Goal: Information Seeking & Learning: Check status

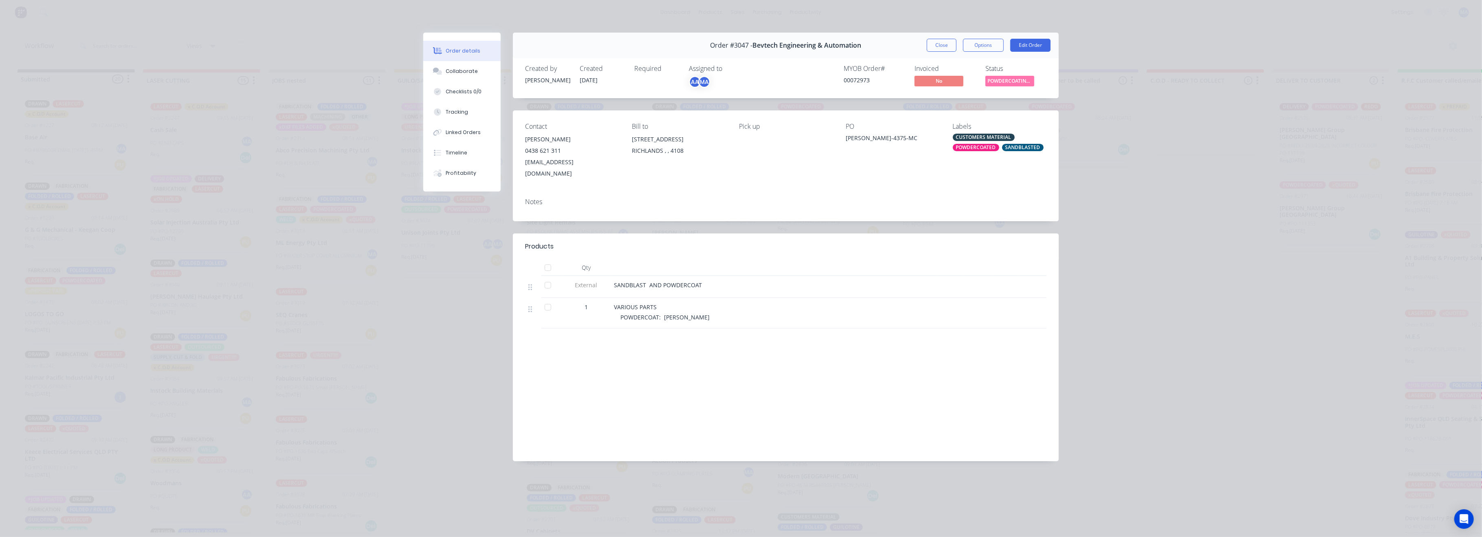
scroll to position [760, 0]
click at [934, 46] on button "Close" at bounding box center [942, 45] width 30 height 13
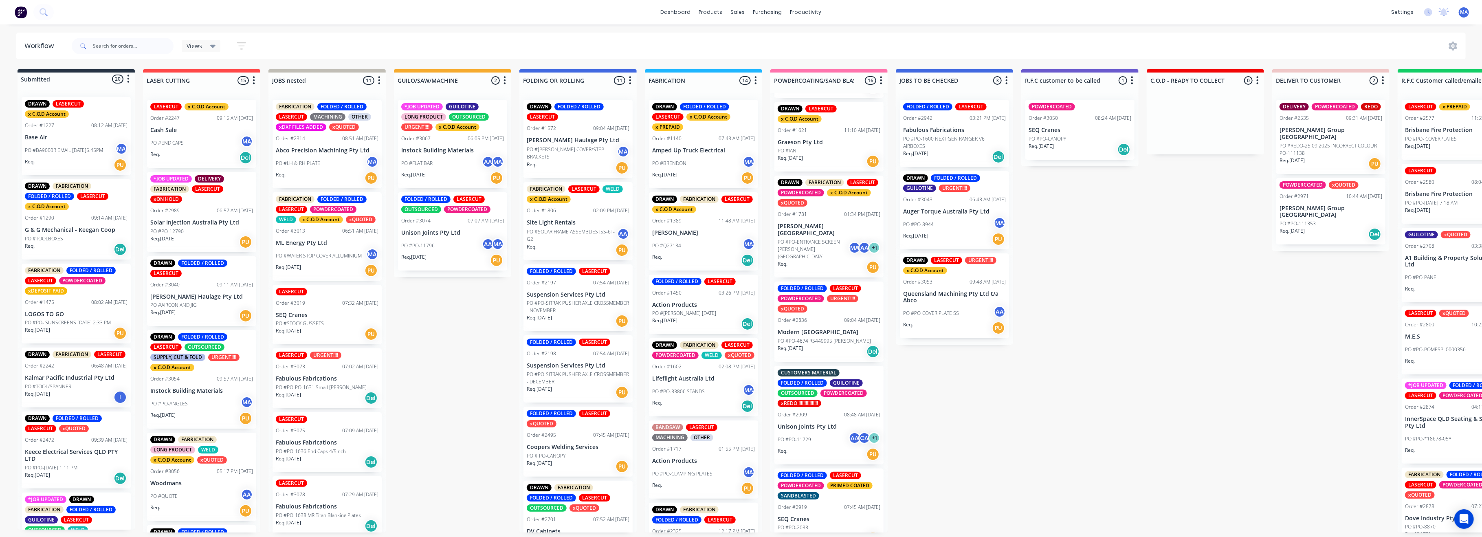
scroll to position [163, 0]
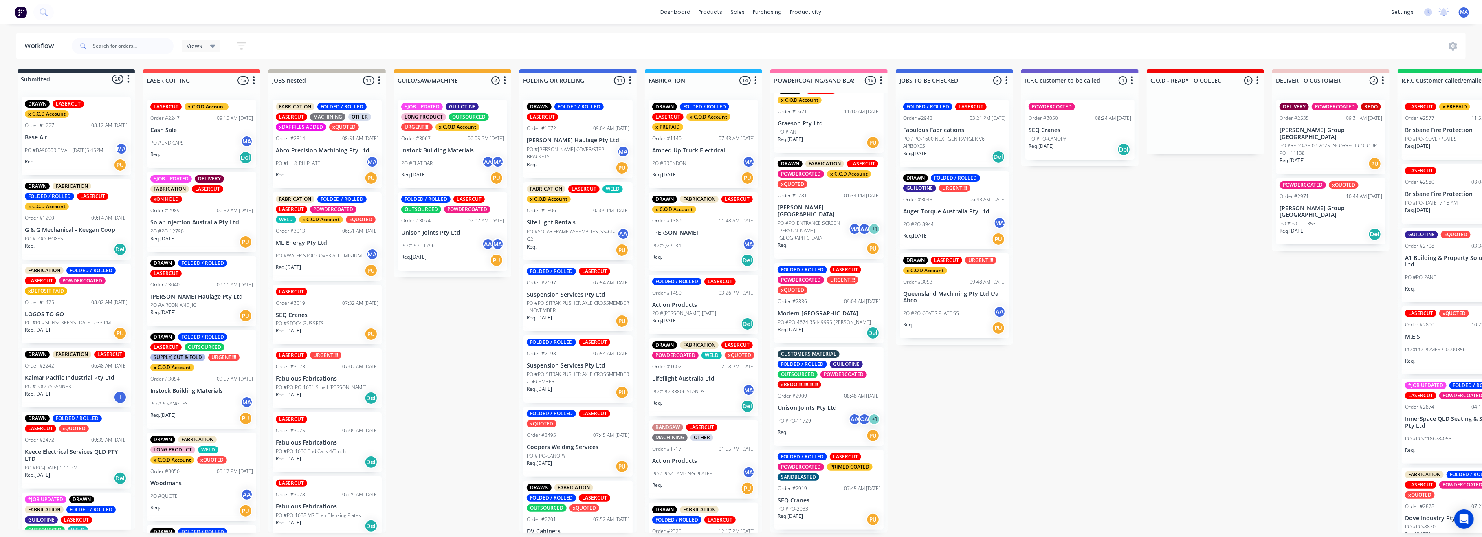
click at [833, 319] on p "PO #PO-4674 RS449995 [PERSON_NAME]" at bounding box center [824, 322] width 93 height 7
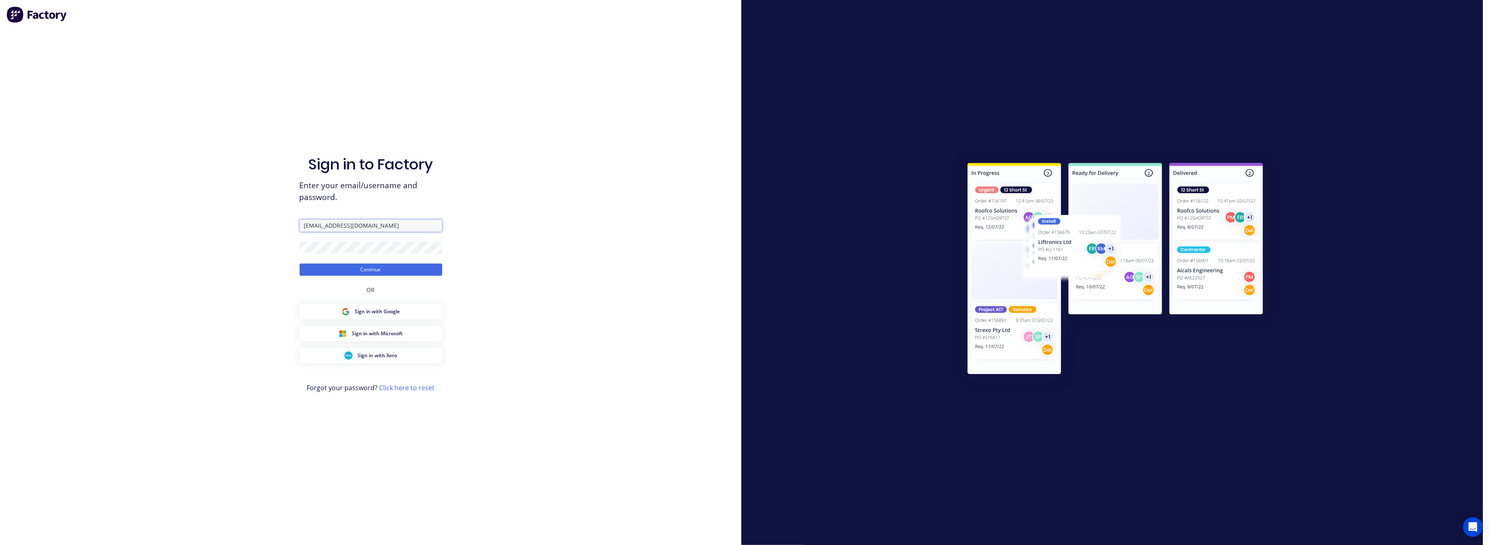
click at [402, 228] on input "[EMAIL_ADDRESS][DOMAIN_NAME]" at bounding box center [371, 226] width 143 height 12
type input "[EMAIL_ADDRESS][DOMAIN_NAME]"
click at [360, 270] on button "Continue" at bounding box center [371, 270] width 143 height 12
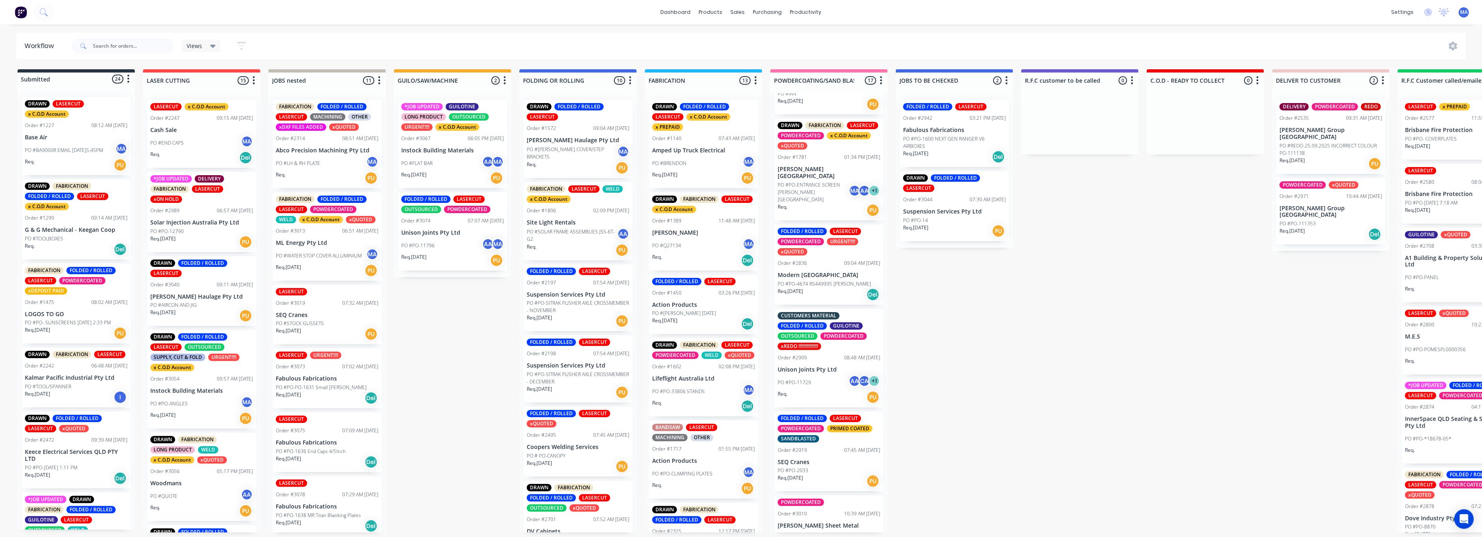
scroll to position [217, 0]
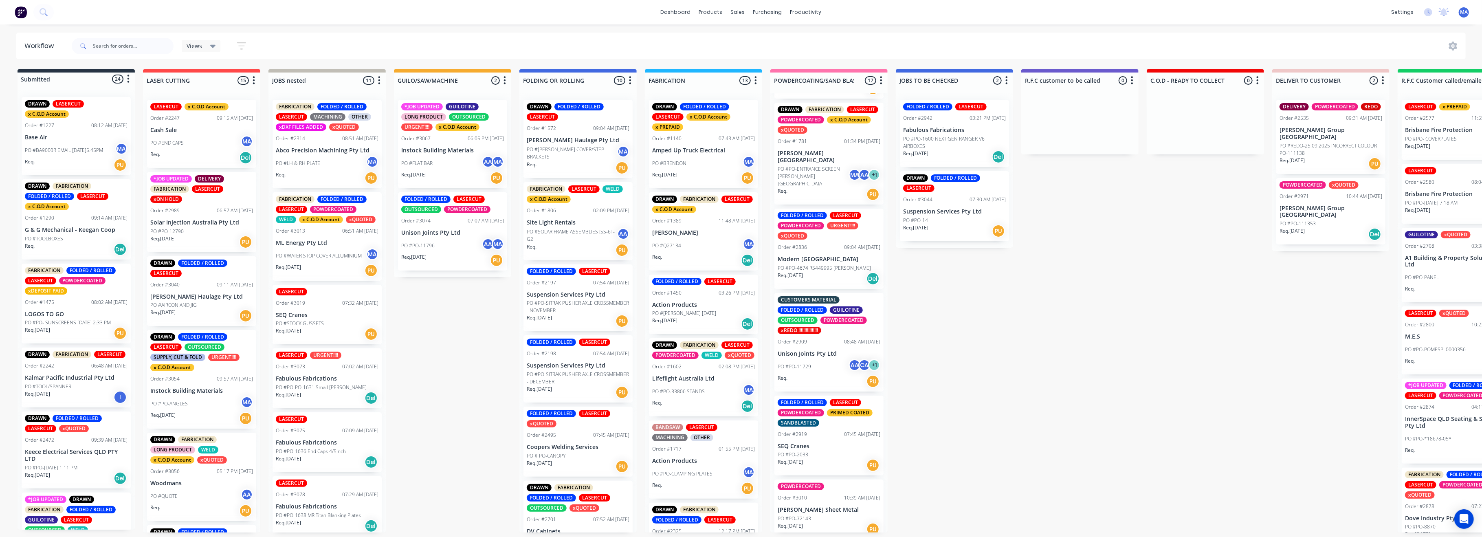
click at [808, 264] on p "PO #PO-4674 RS449995 [PERSON_NAME]" at bounding box center [824, 267] width 93 height 7
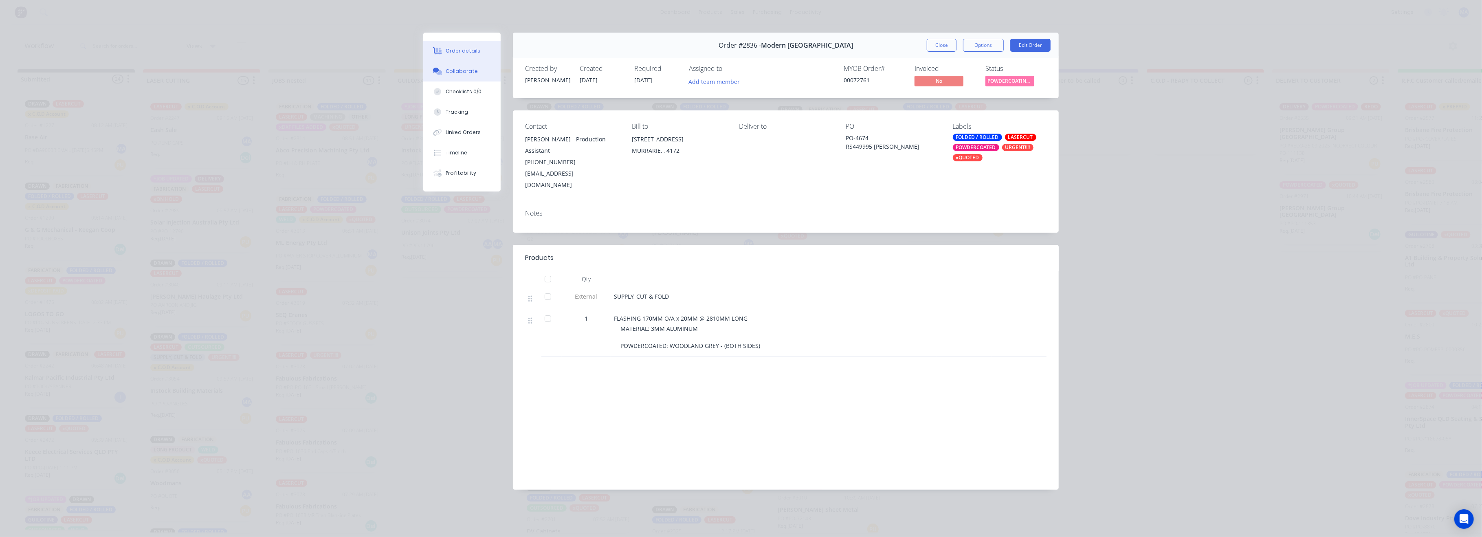
click at [456, 68] on div "Collaborate" at bounding box center [462, 71] width 32 height 7
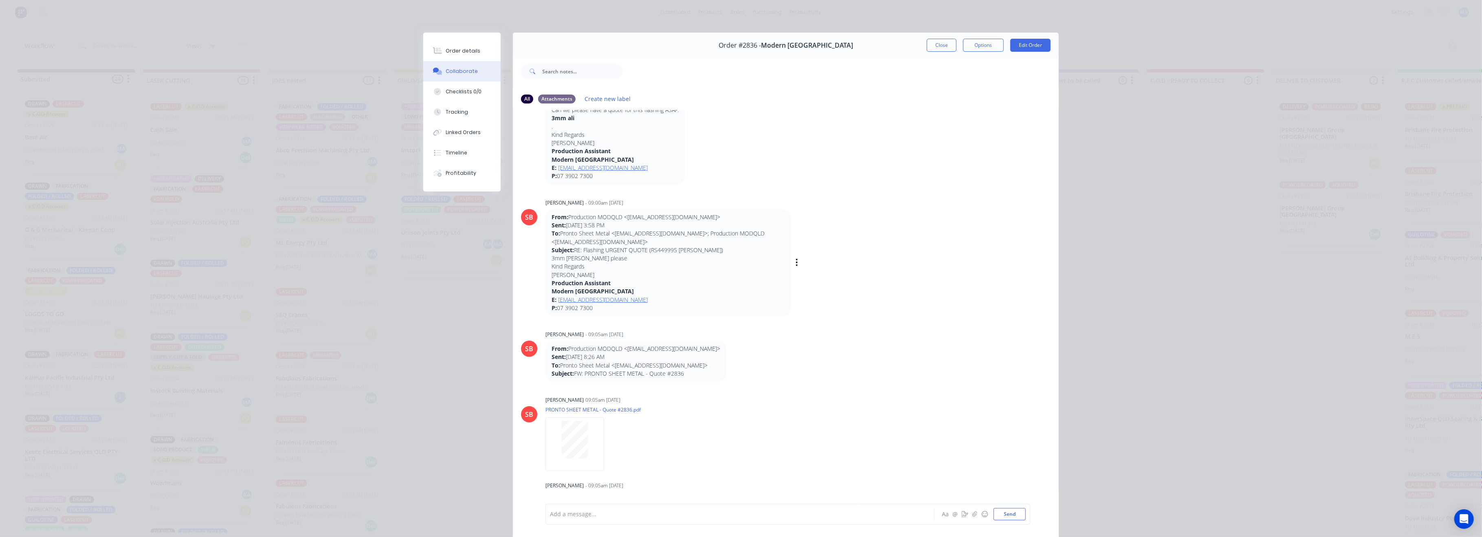
scroll to position [271, 0]
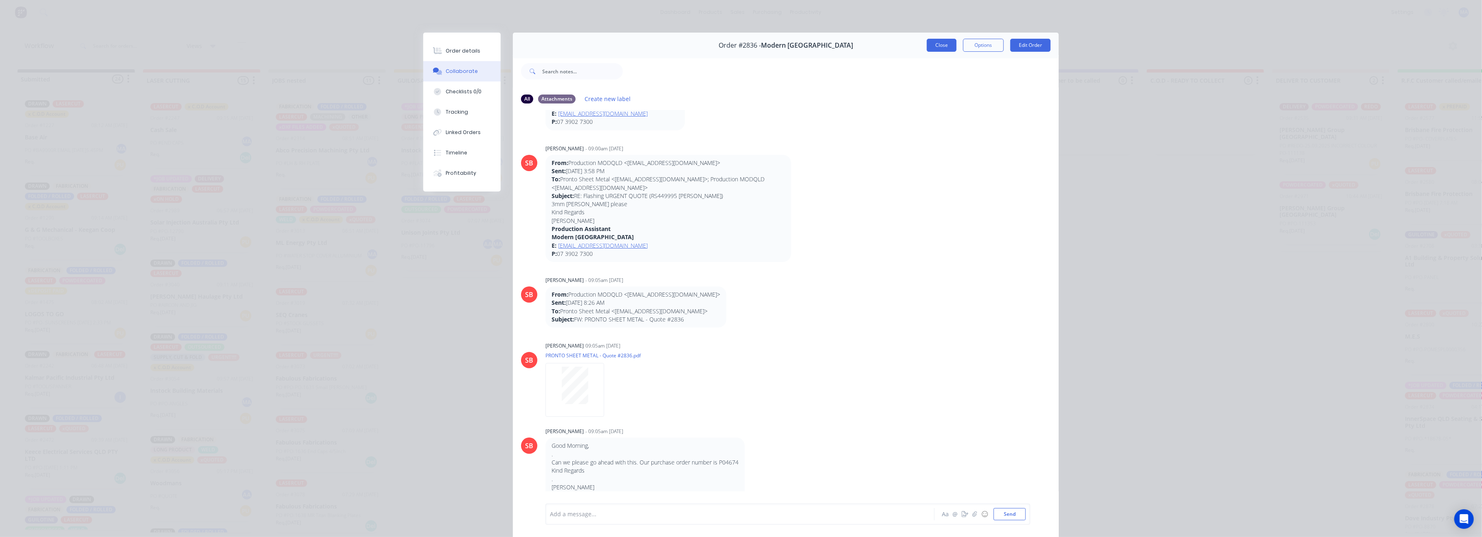
drag, startPoint x: 934, startPoint y: 41, endPoint x: 794, endPoint y: 128, distance: 165.1
click at [934, 42] on button "Close" at bounding box center [942, 45] width 30 height 13
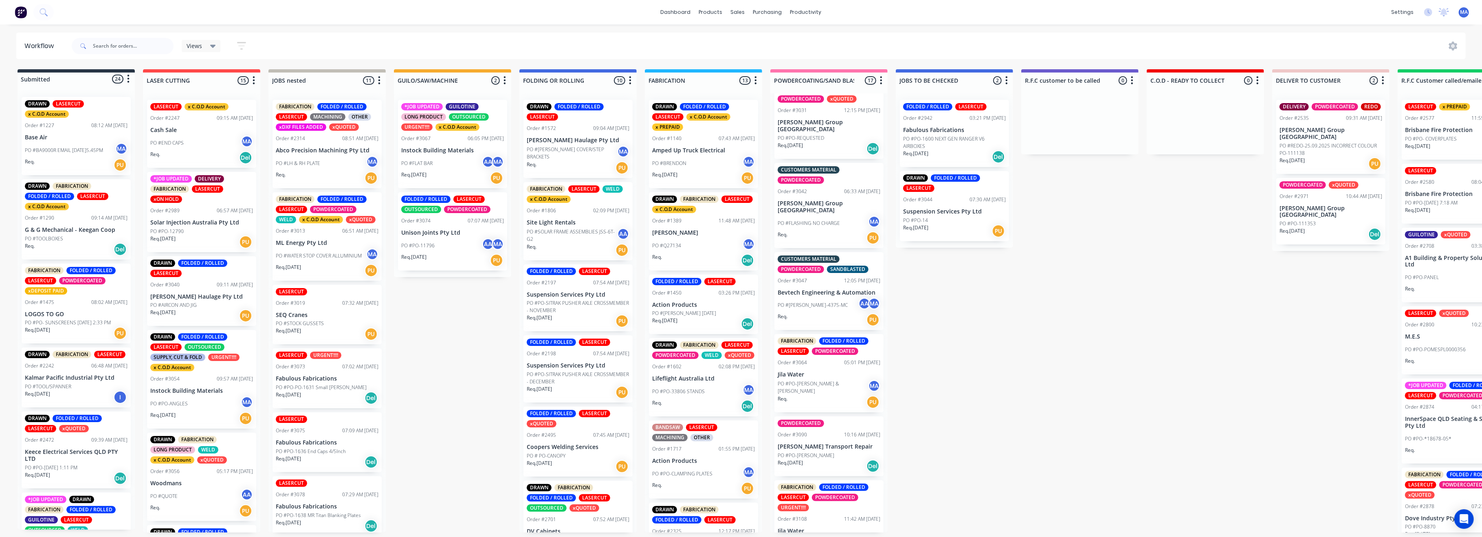
scroll to position [3, 0]
click at [109, 45] on input "text" at bounding box center [133, 46] width 81 height 16
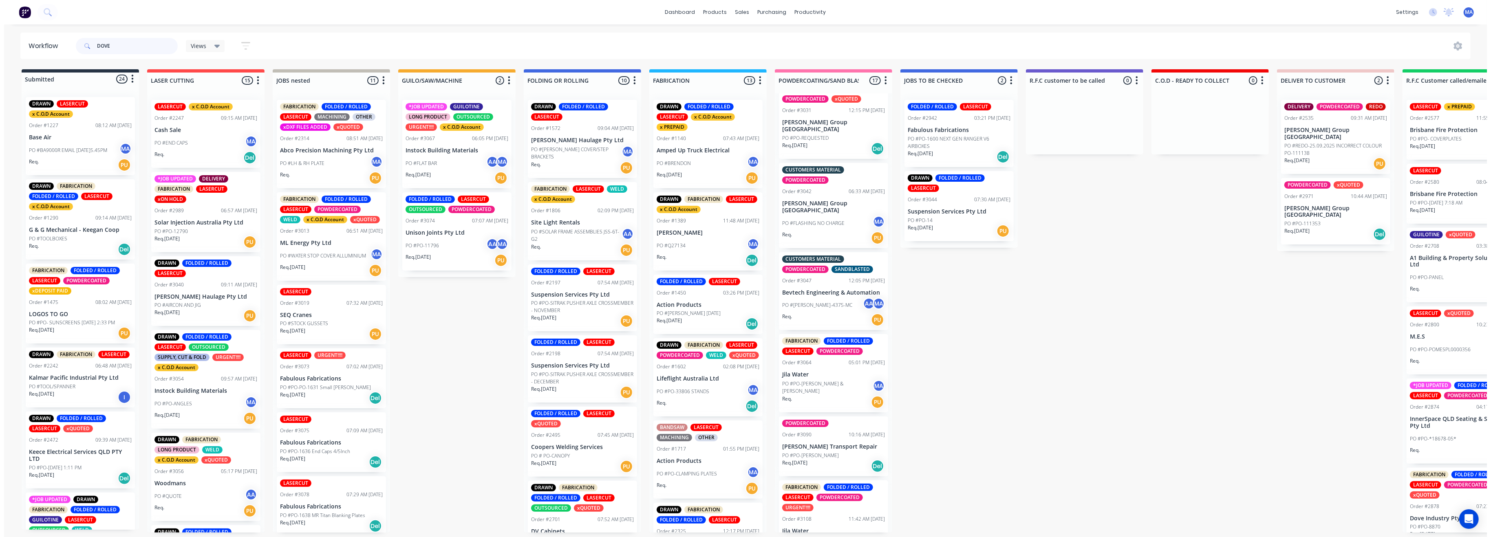
scroll to position [0, 0]
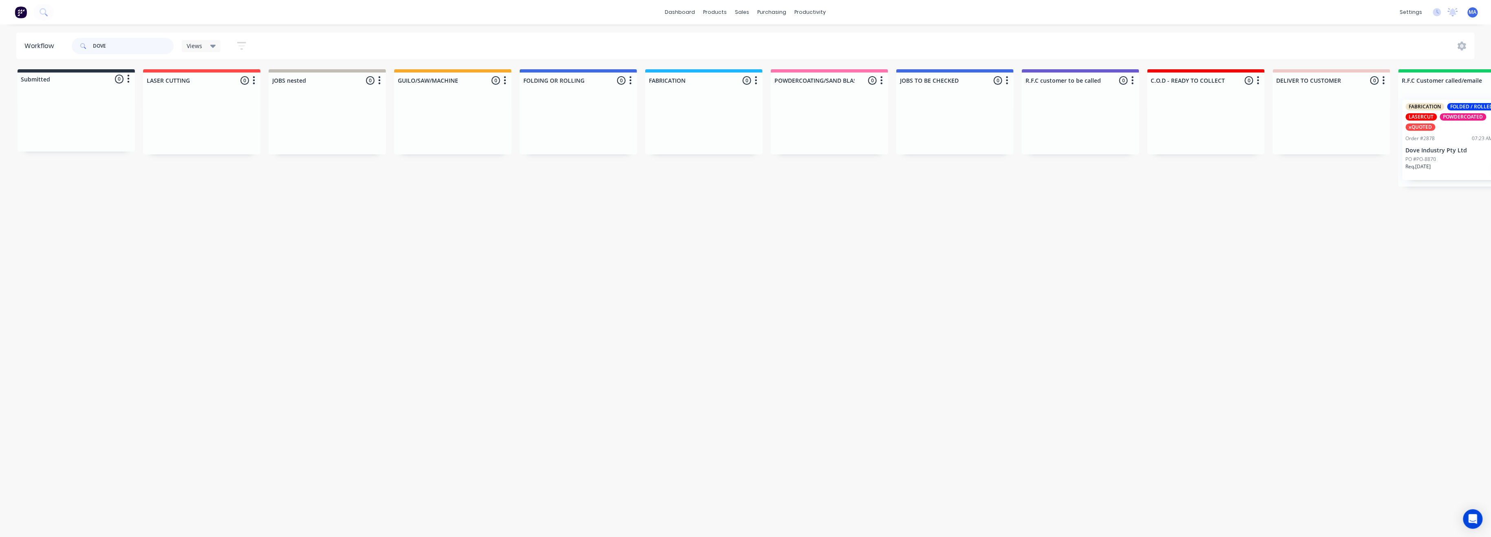
type input "DOVE"
click at [1458, 148] on p "Dove Industry Pty Ltd" at bounding box center [1456, 150] width 103 height 7
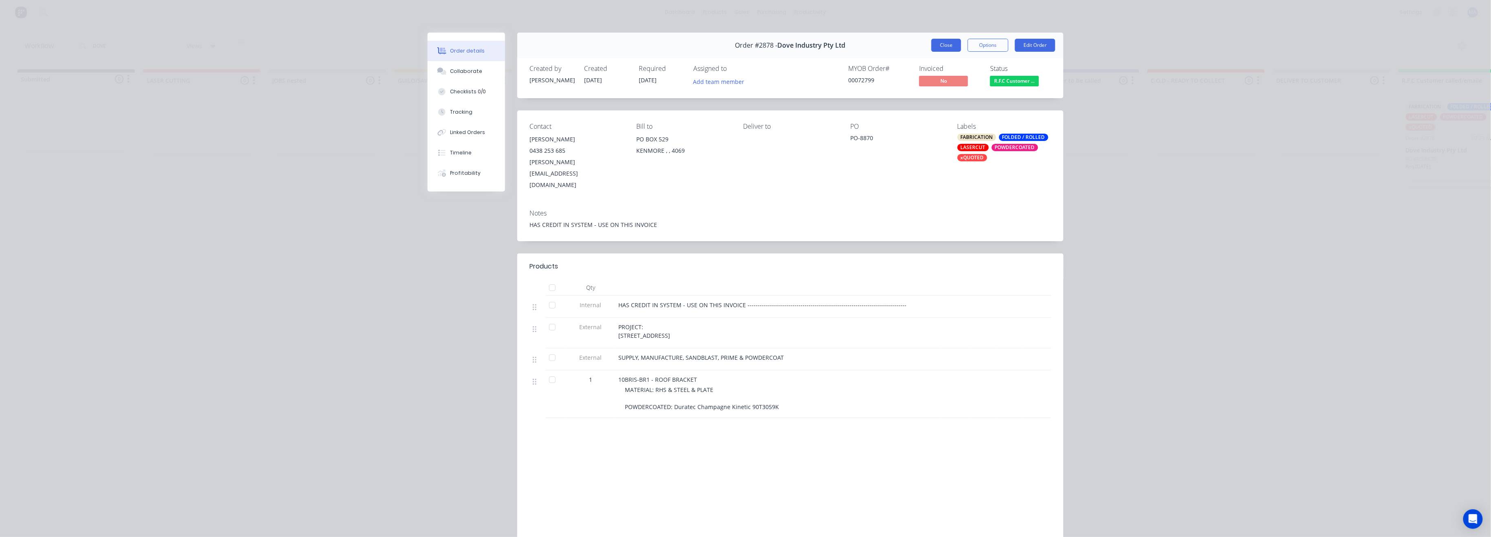
click at [942, 47] on button "Close" at bounding box center [946, 45] width 30 height 13
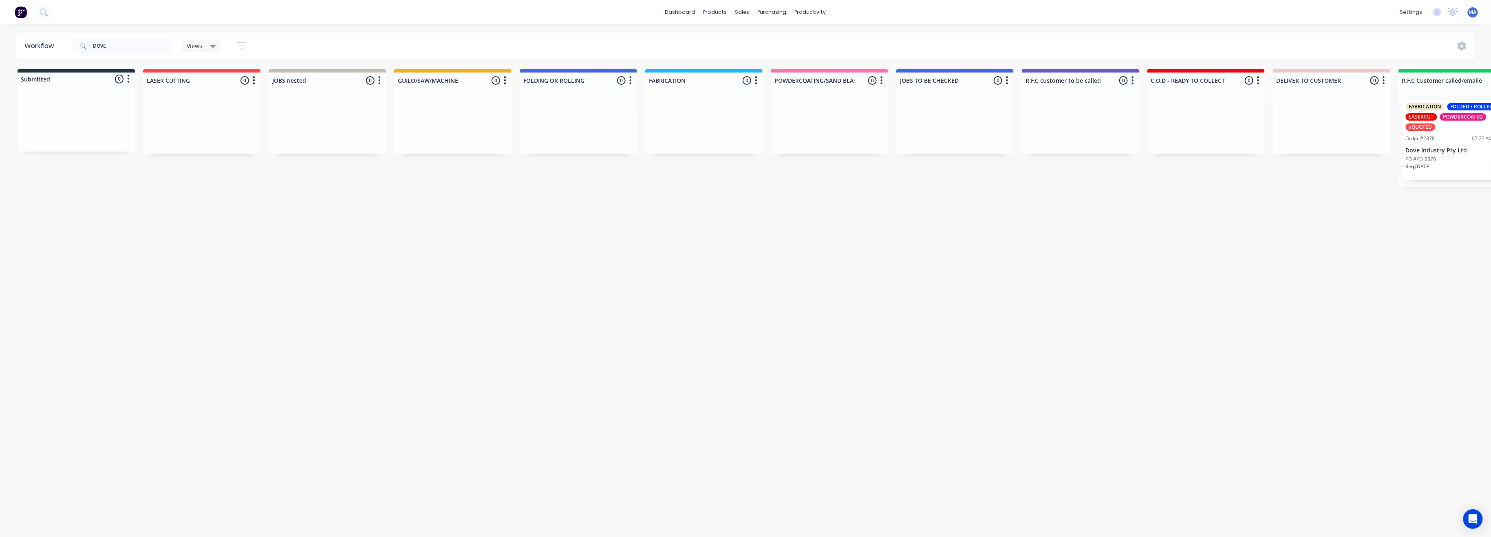
click at [1451, 185] on div "FABRICATION FOLDED / ROLLED LASERCUT POWDERCOATED xQUOTED Order #2878 07:23 AM …" at bounding box center [1456, 139] width 117 height 93
drag, startPoint x: 1259, startPoint y: 120, endPoint x: 1196, endPoint y: 130, distance: 63.6
click at [1196, 130] on div at bounding box center [1205, 123] width 117 height 61
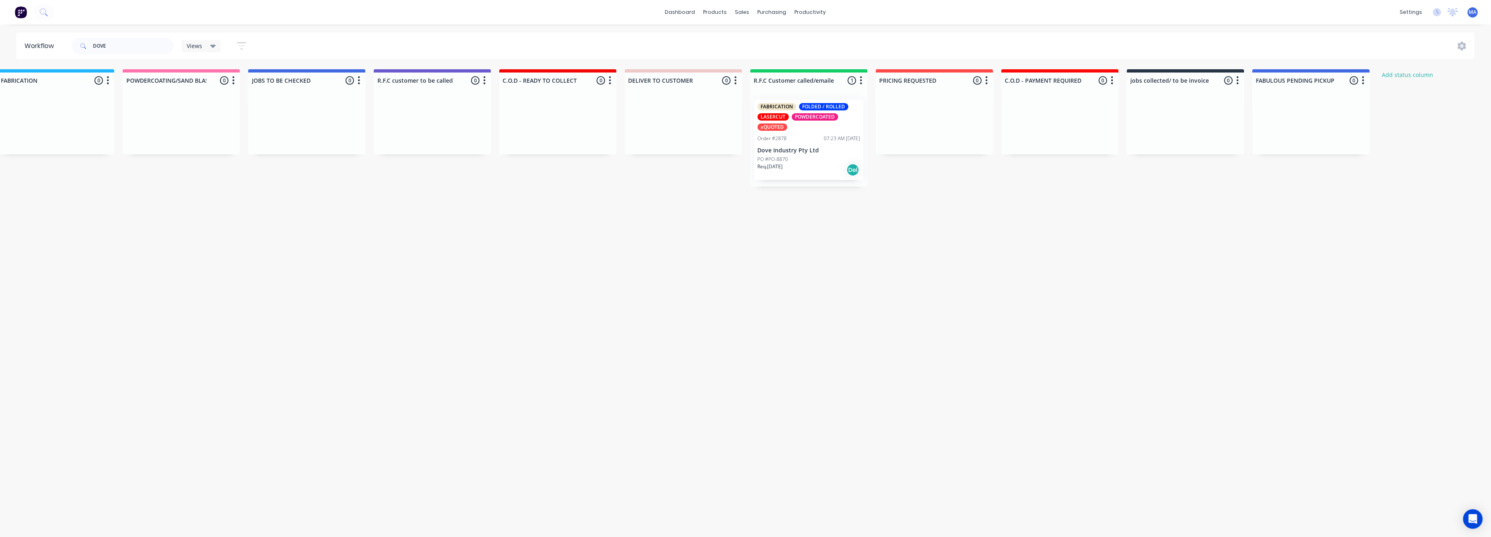
scroll to position [0, 695]
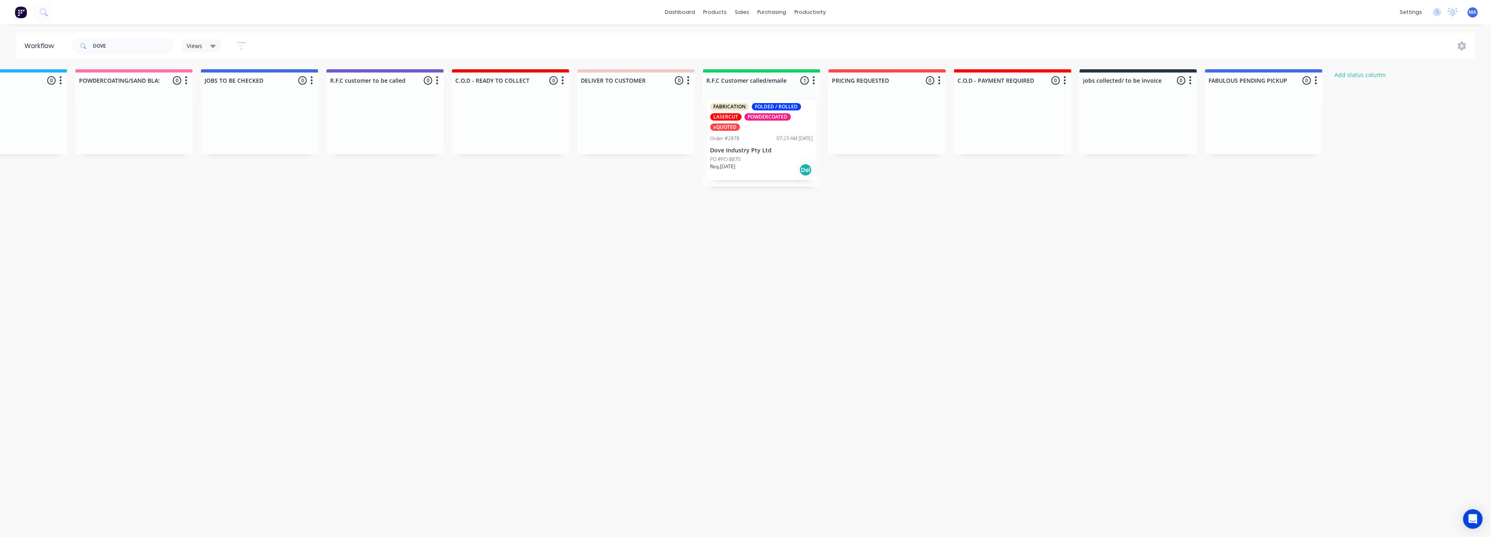
click at [740, 148] on p "Dove Industry Pty Ltd" at bounding box center [761, 150] width 103 height 7
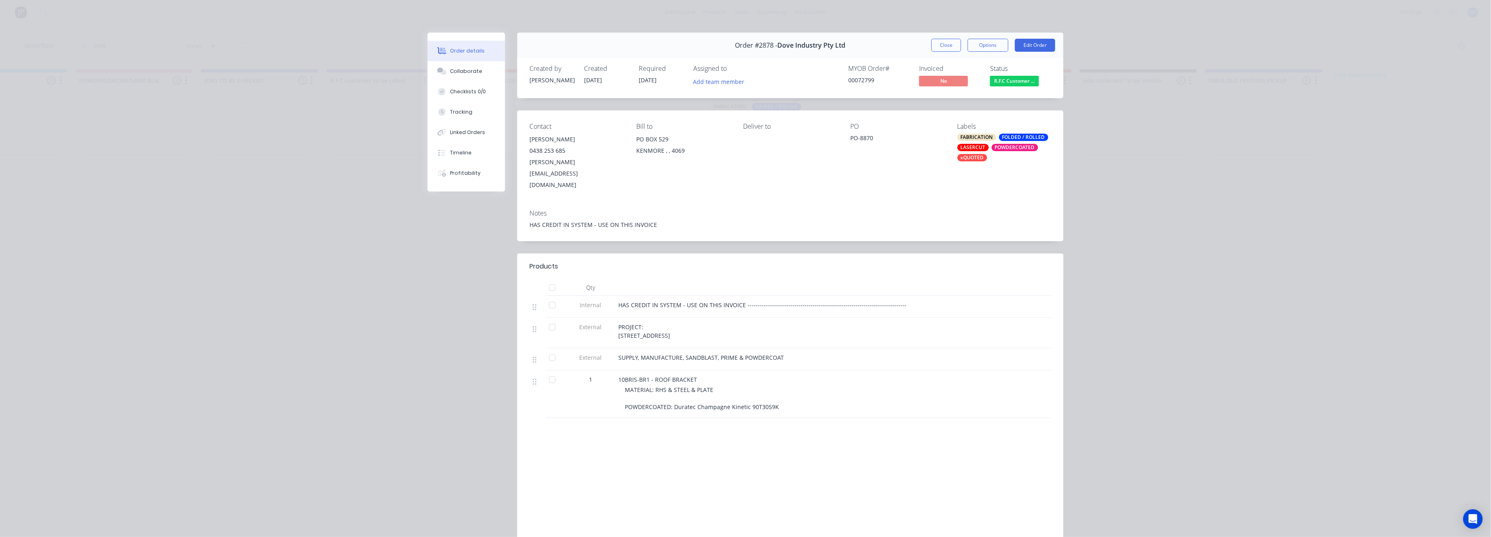
drag, startPoint x: 344, startPoint y: 243, endPoint x: 344, endPoint y: 224, distance: 19.6
click at [344, 240] on div "Order details Collaborate Checklists 0/0 Tracking Linked Orders Timeline Profit…" at bounding box center [745, 268] width 1491 height 537
click at [938, 48] on button "Close" at bounding box center [946, 45] width 30 height 13
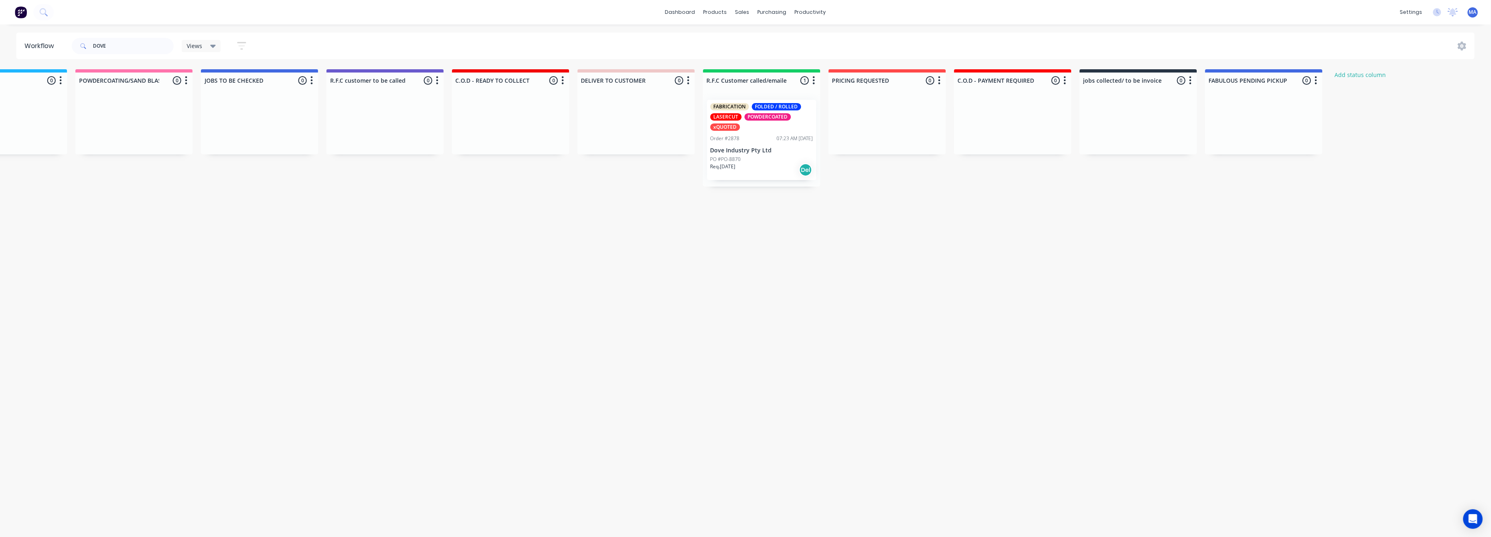
click at [127, 103] on div at bounding box center [133, 123] width 117 height 61
drag, startPoint x: 107, startPoint y: 46, endPoint x: 87, endPoint y: 48, distance: 20.0
click at [88, 48] on div "DOVE" at bounding box center [123, 46] width 102 height 16
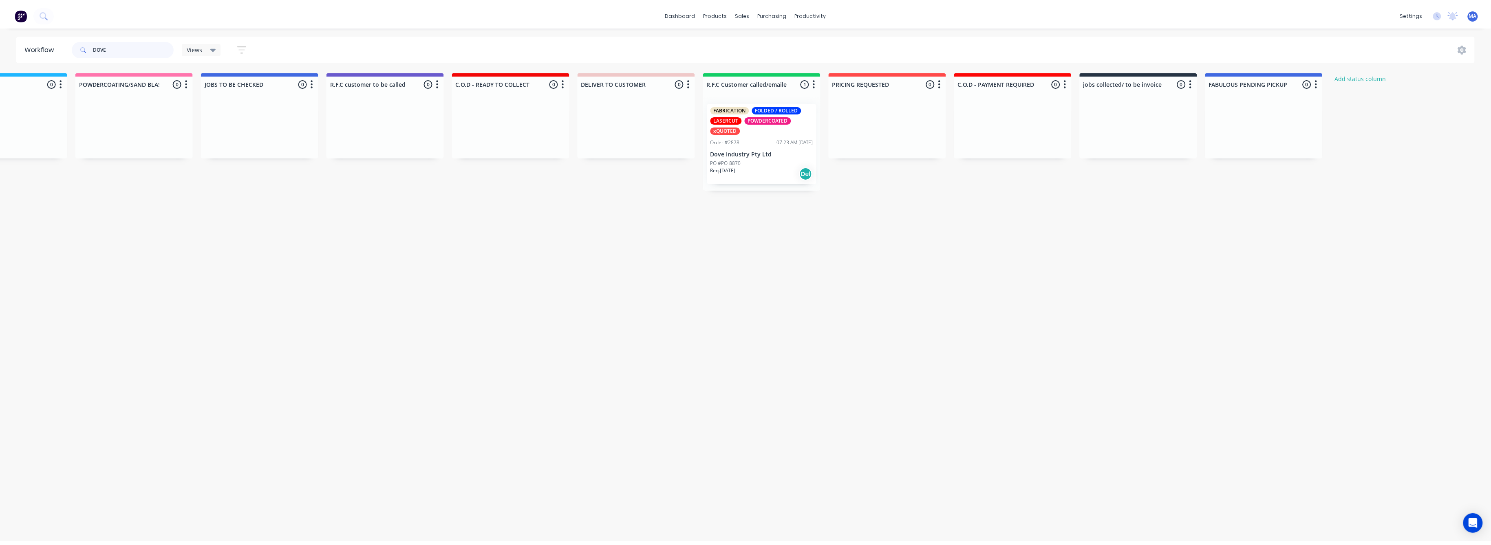
scroll to position [0, 0]
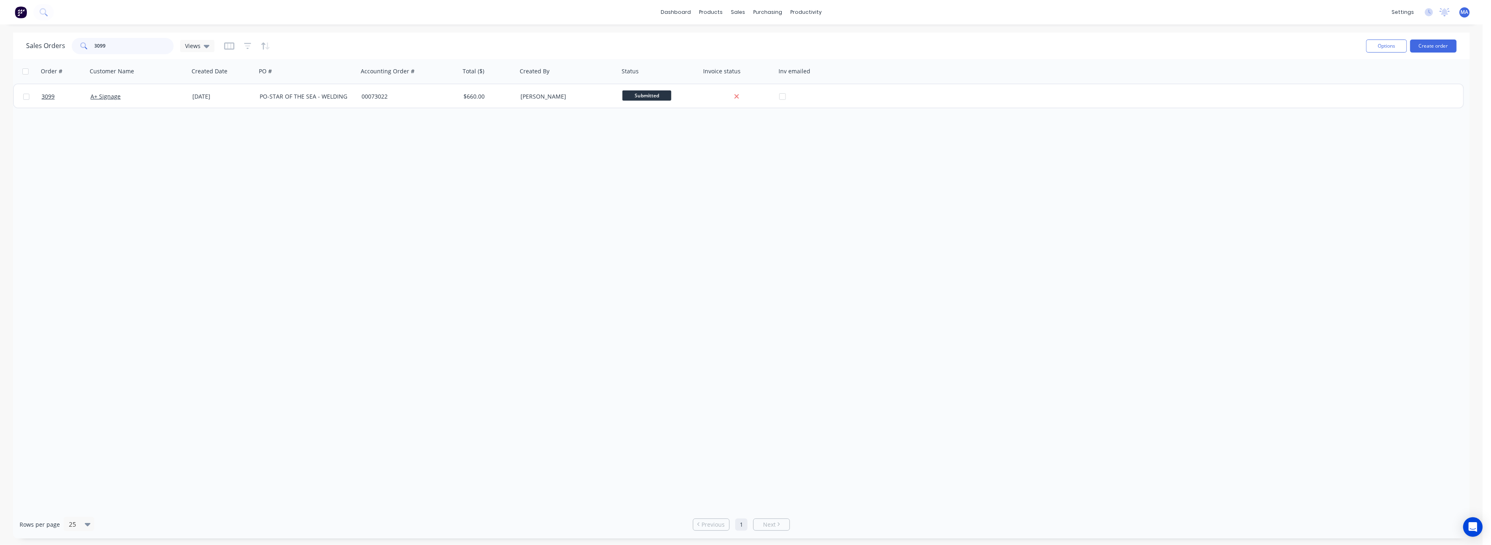
drag, startPoint x: 105, startPoint y: 44, endPoint x: 82, endPoint y: 48, distance: 23.6
click at [82, 48] on div "3099" at bounding box center [123, 46] width 102 height 16
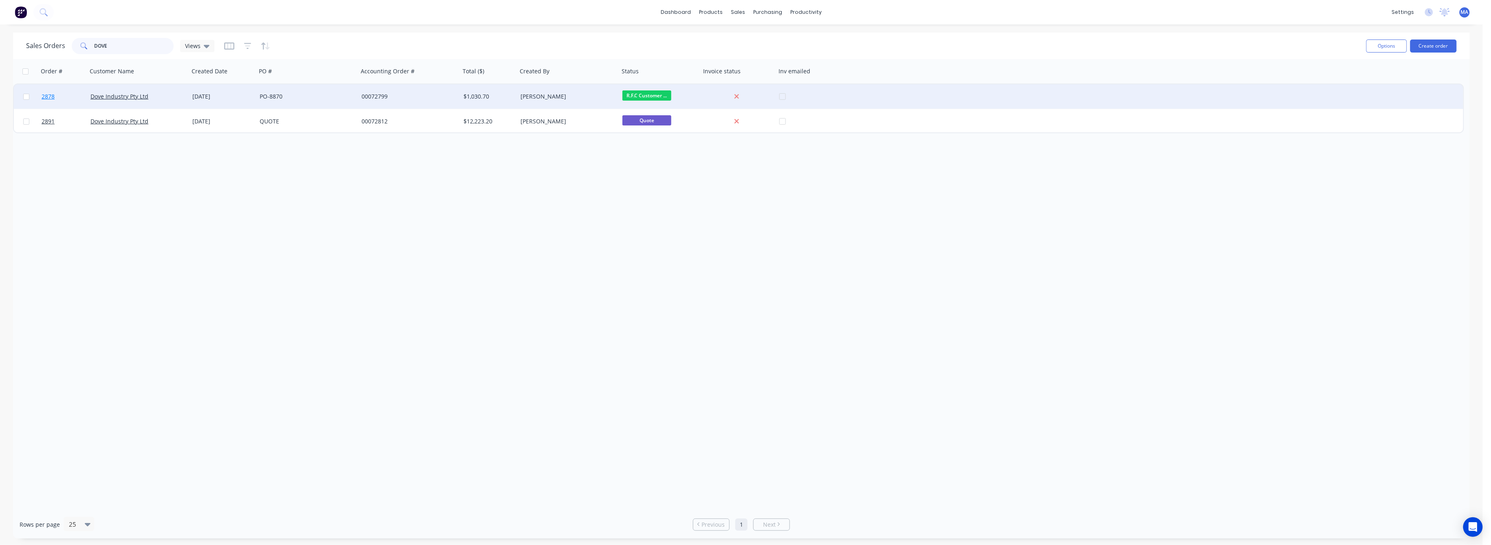
type input "DOVE"
click at [50, 98] on span "2878" at bounding box center [48, 97] width 13 height 8
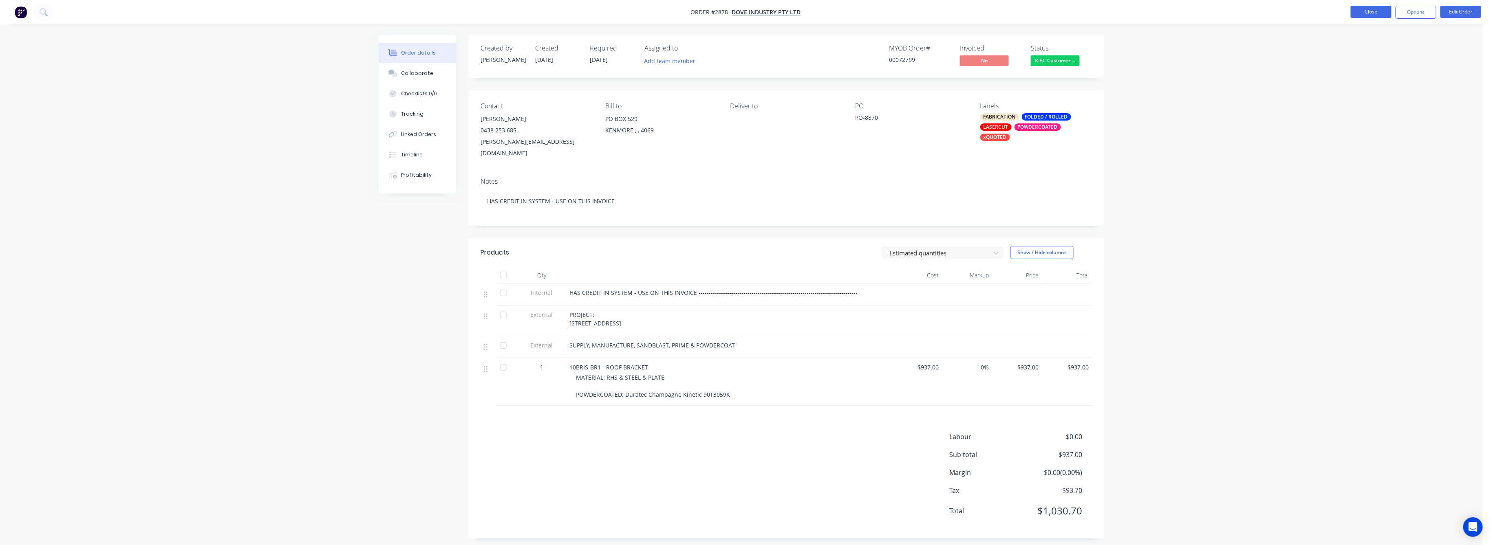
click at [1365, 12] on button "Close" at bounding box center [1370, 12] width 41 height 12
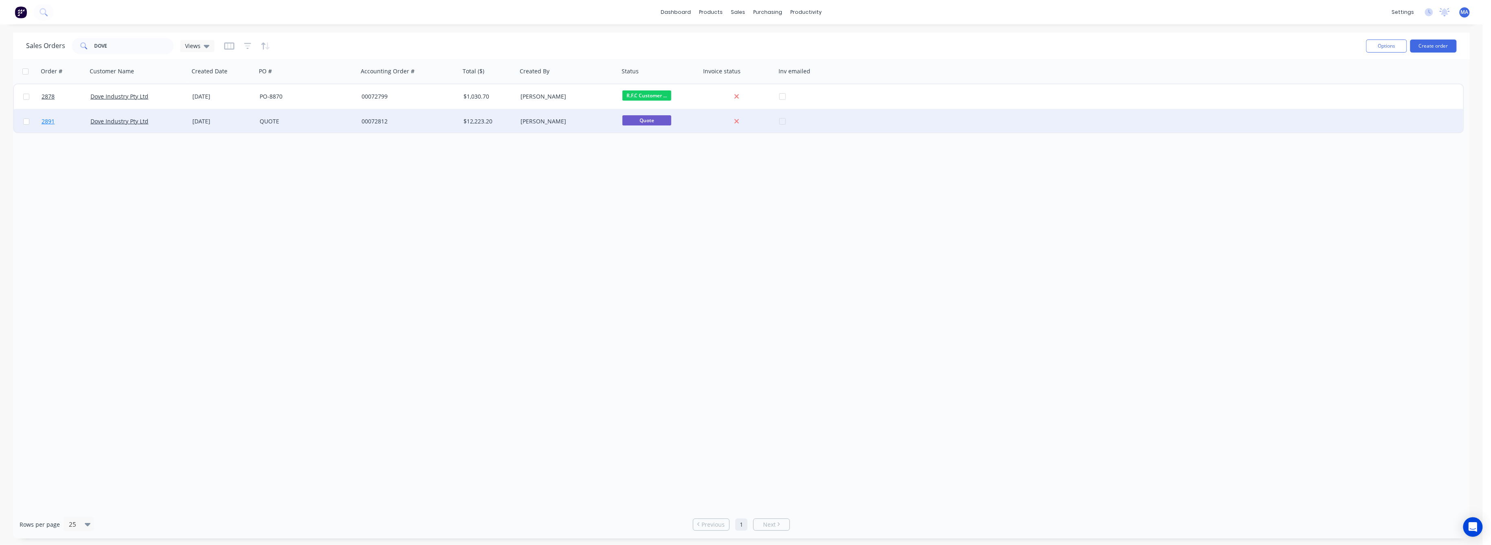
click at [44, 123] on span "2891" at bounding box center [48, 121] width 13 height 8
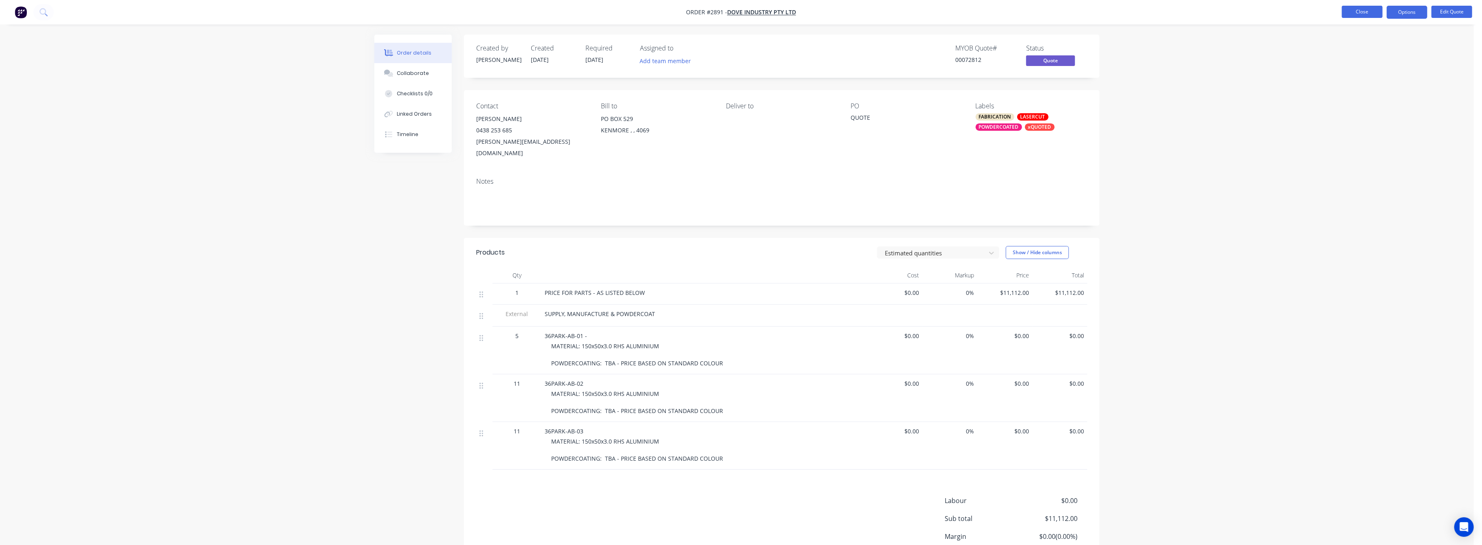
click at [1359, 11] on button "Close" at bounding box center [1362, 12] width 41 height 12
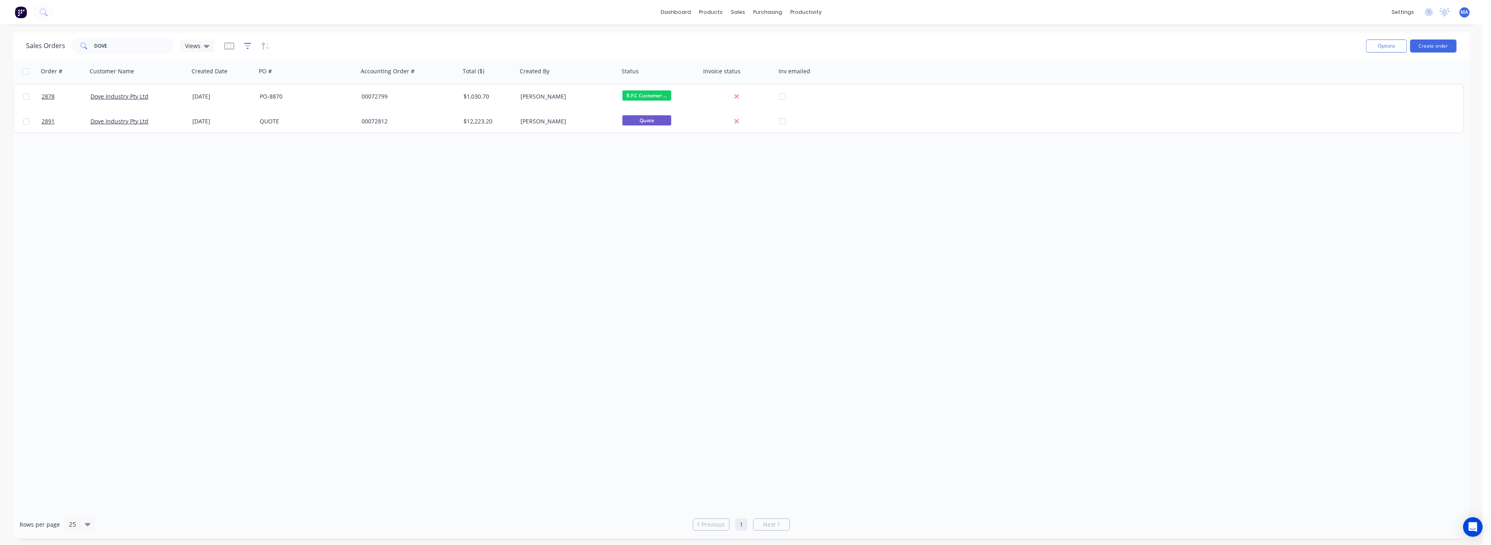
click at [244, 44] on icon "button" at bounding box center [247, 46] width 7 height 8
click at [269, 82] on button "add" at bounding box center [261, 84] width 20 height 7
drag, startPoint x: 365, startPoint y: 85, endPoint x: 360, endPoint y: 99, distance: 15.1
click at [285, 107] on icon at bounding box center [281, 111] width 8 height 8
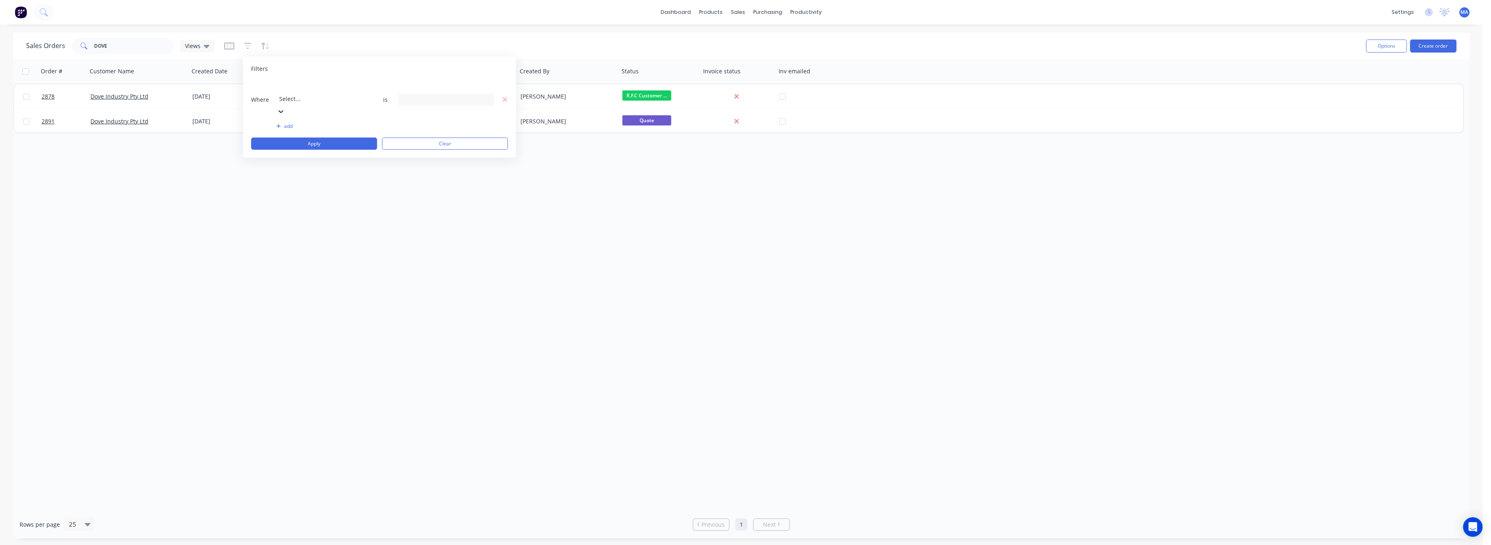
drag, startPoint x: 284, startPoint y: 210, endPoint x: 292, endPoint y: 206, distance: 8.9
click at [343, 138] on button "Apply" at bounding box center [314, 144] width 126 height 12
drag, startPoint x: 108, startPoint y: 44, endPoint x: 62, endPoint y: 110, distance: 80.1
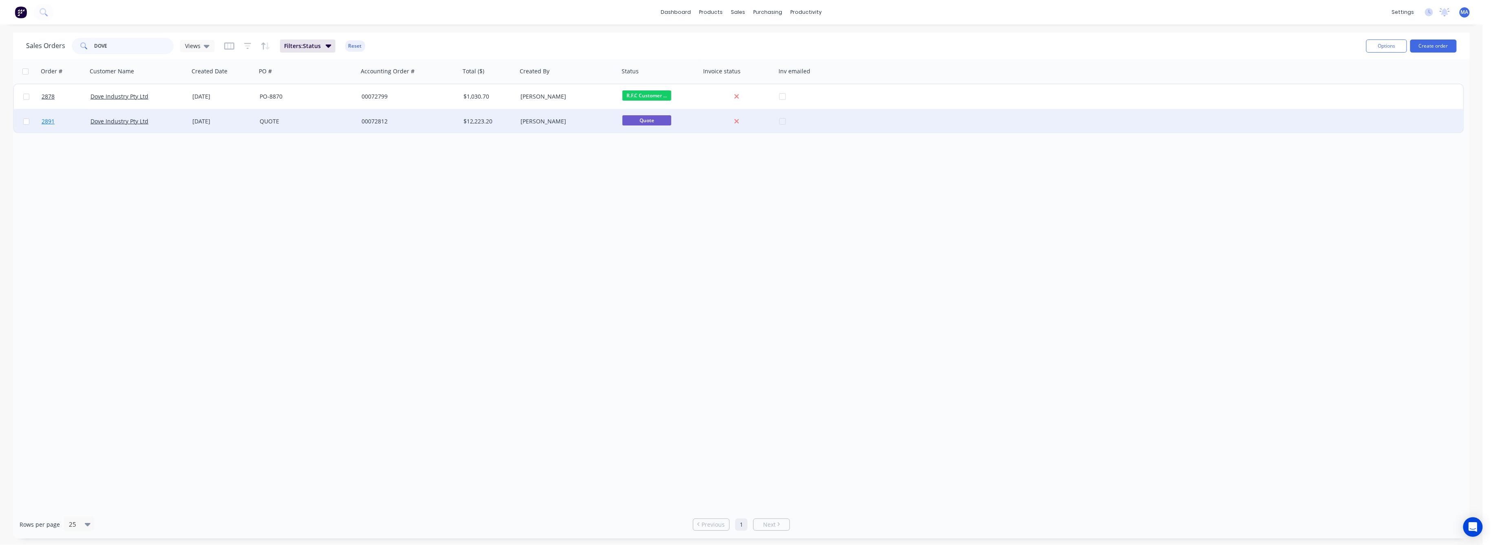
click at [75, 53] on div "DOVE" at bounding box center [123, 46] width 102 height 16
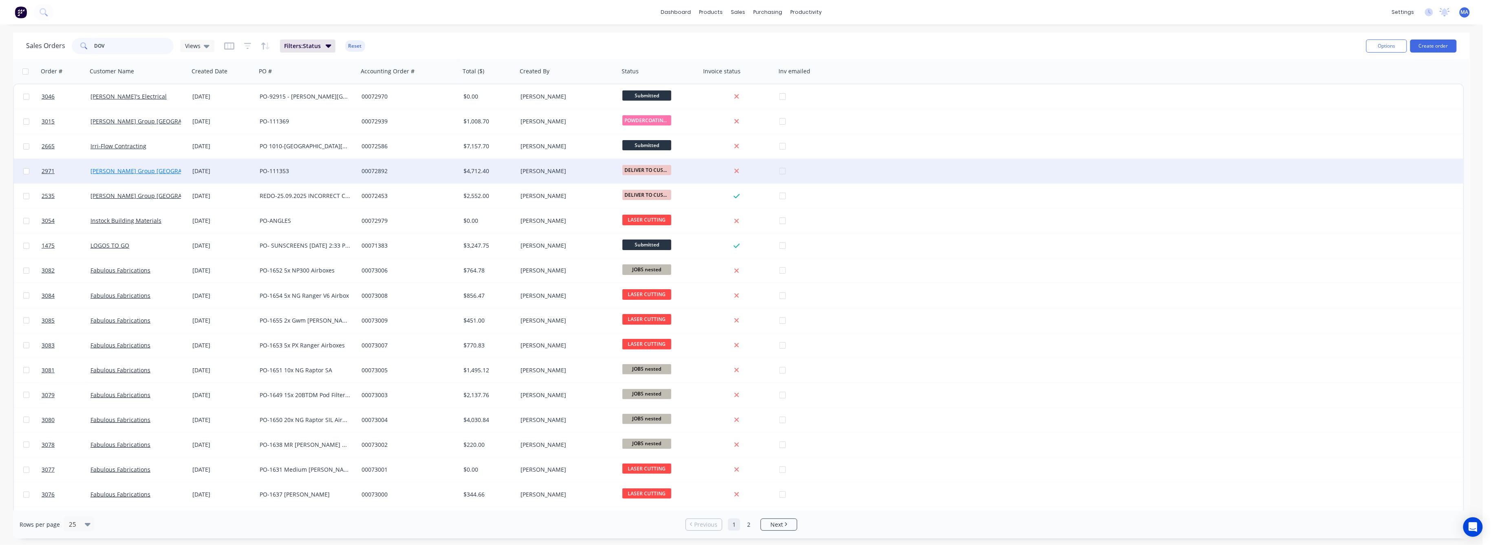
type input "DOVE"
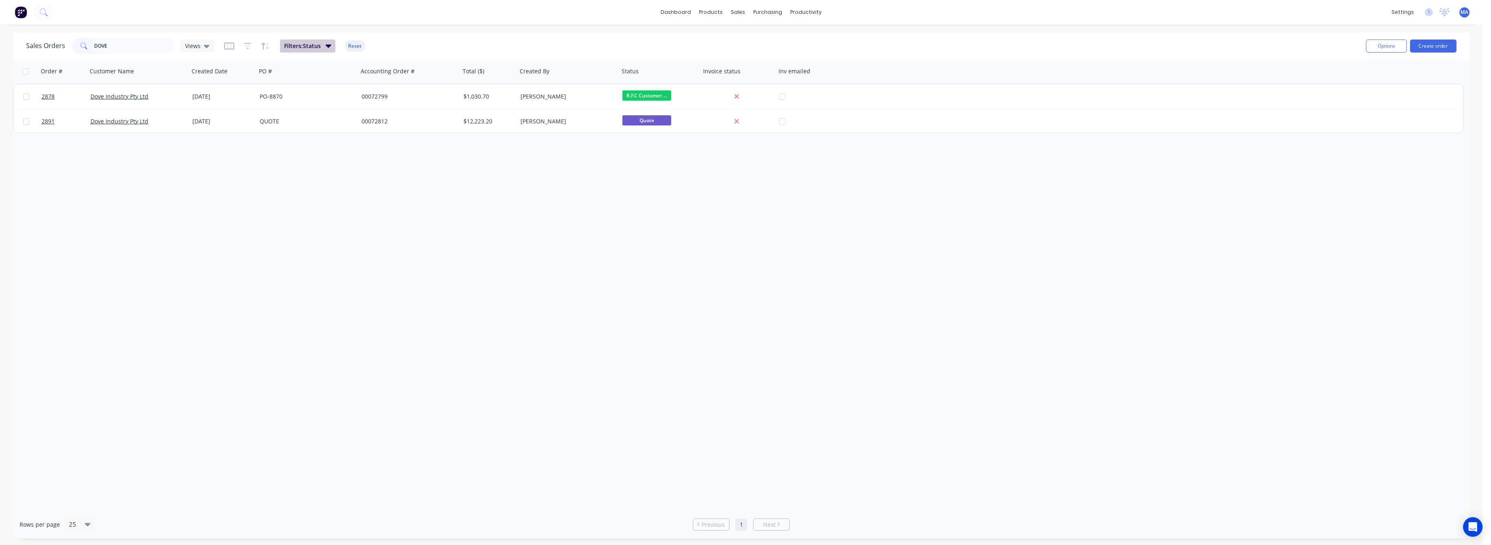
click at [328, 43] on icon "button" at bounding box center [329, 45] width 6 height 9
click at [525, 93] on div "20 Status selected" at bounding box center [482, 99] width 96 height 12
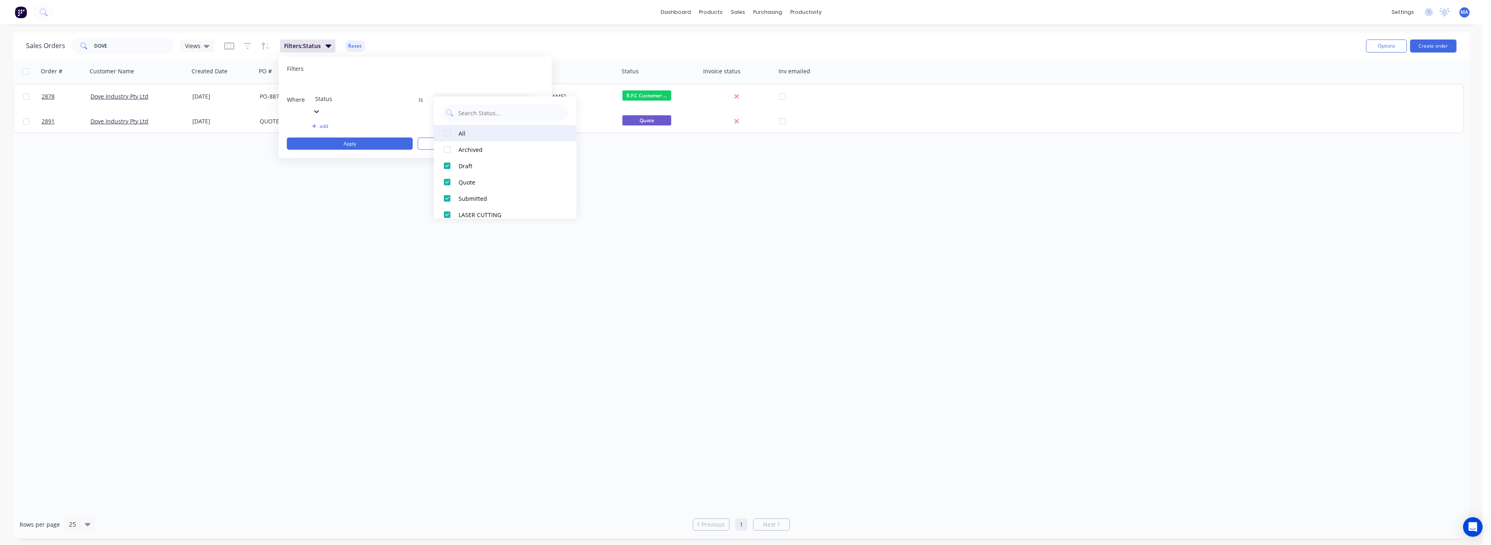
click at [447, 131] on div at bounding box center [447, 133] width 16 height 16
click at [328, 138] on button "Apply" at bounding box center [350, 144] width 126 height 12
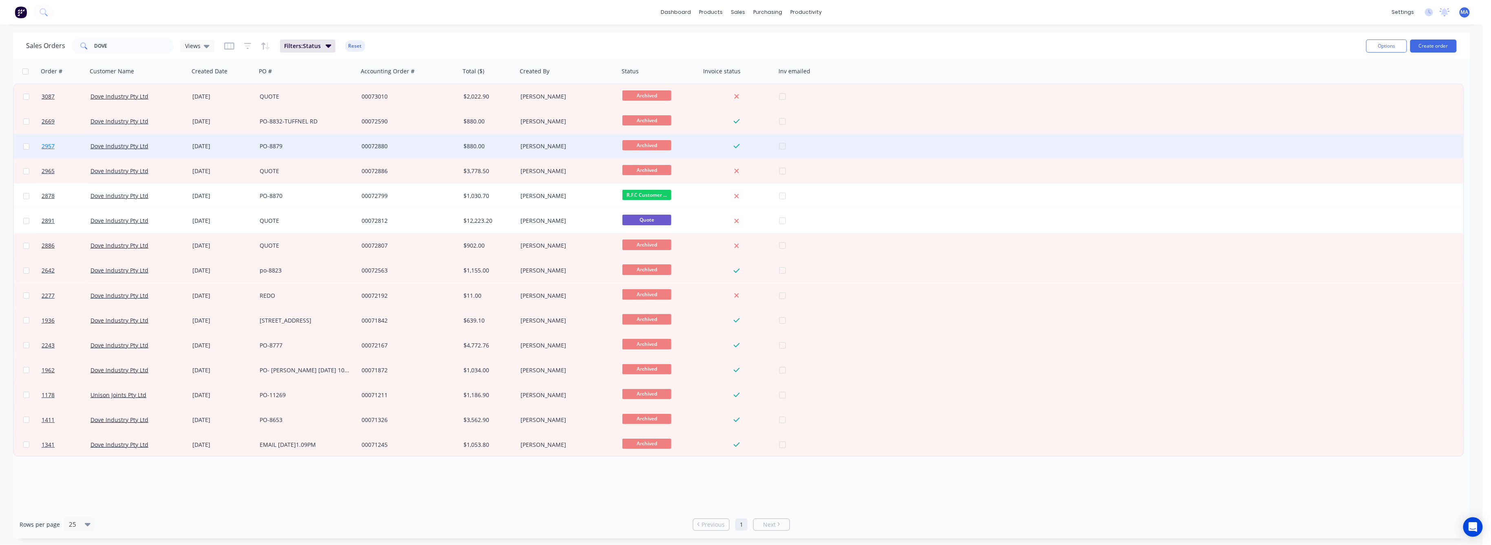
click at [45, 146] on span "2957" at bounding box center [48, 146] width 13 height 8
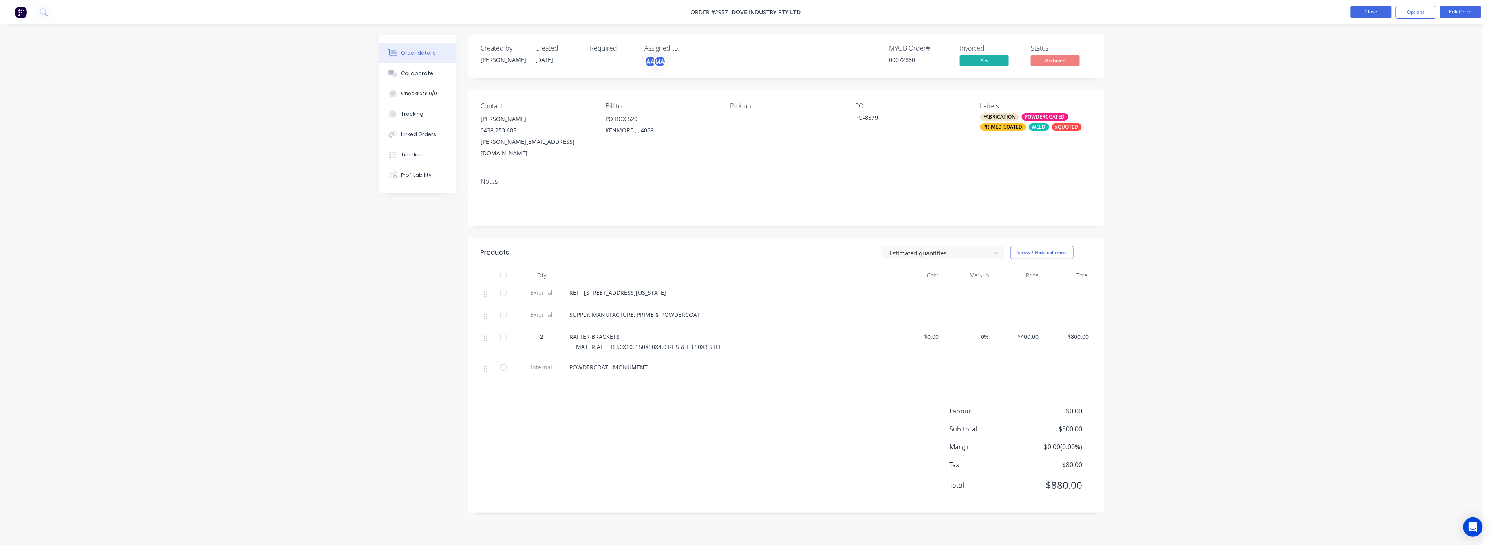
click at [1369, 13] on button "Close" at bounding box center [1370, 12] width 41 height 12
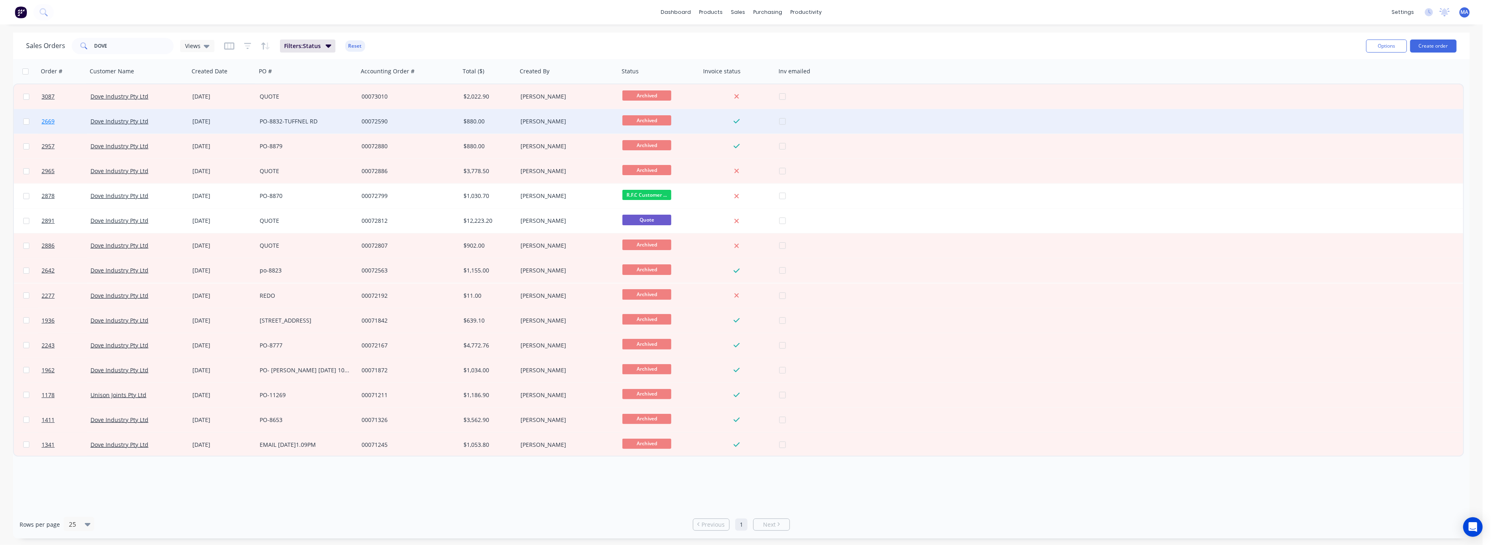
click at [46, 119] on span "2669" at bounding box center [48, 121] width 13 height 8
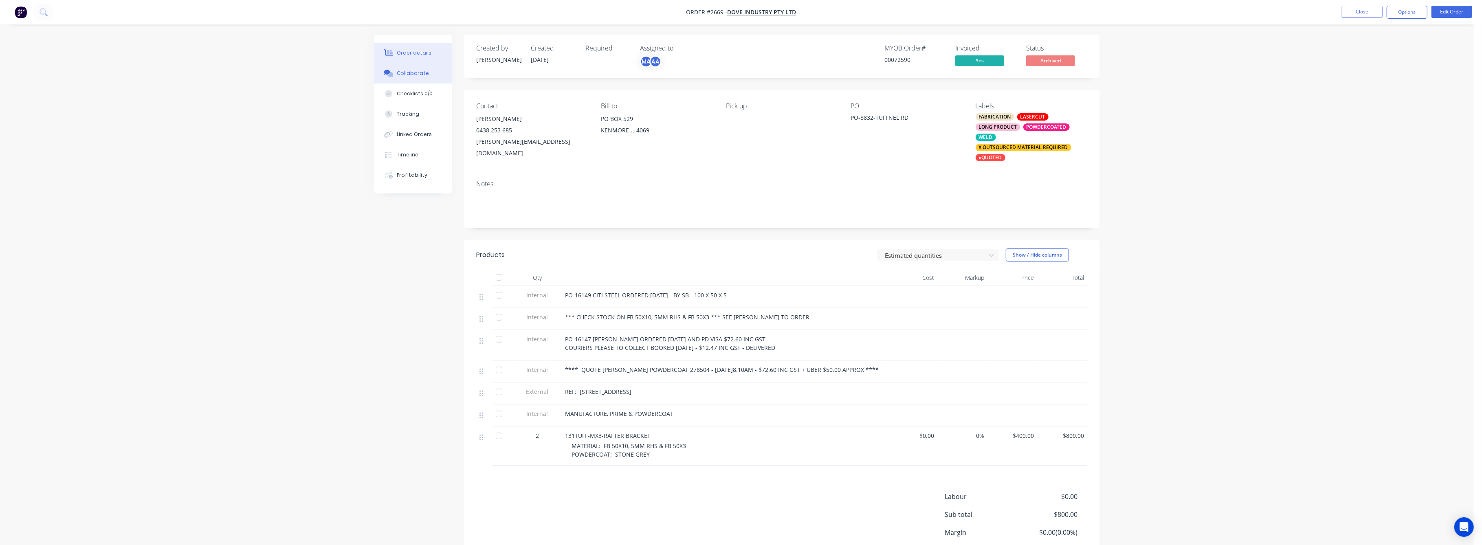
click at [403, 70] on div "Collaborate" at bounding box center [413, 73] width 32 height 7
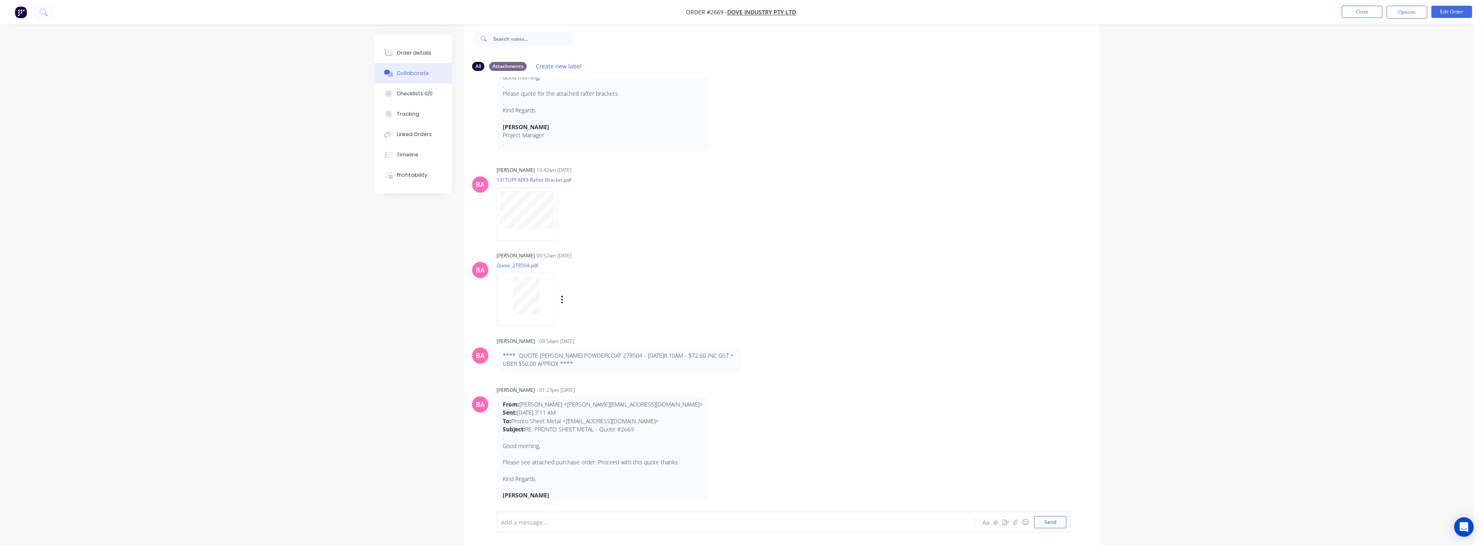
scroll to position [52, 0]
